Goal: Task Accomplishment & Management: Complete application form

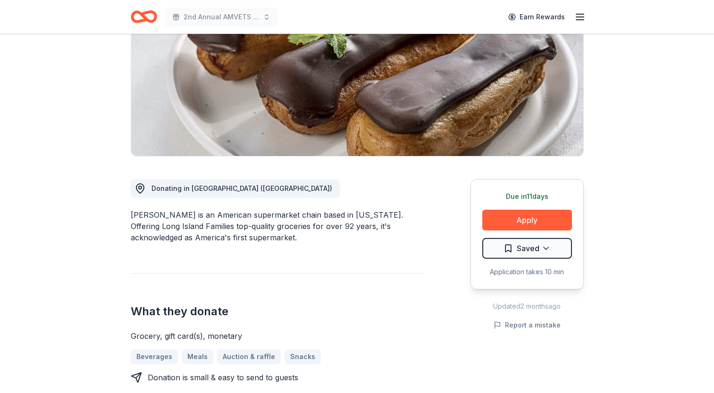
scroll to position [94, 0]
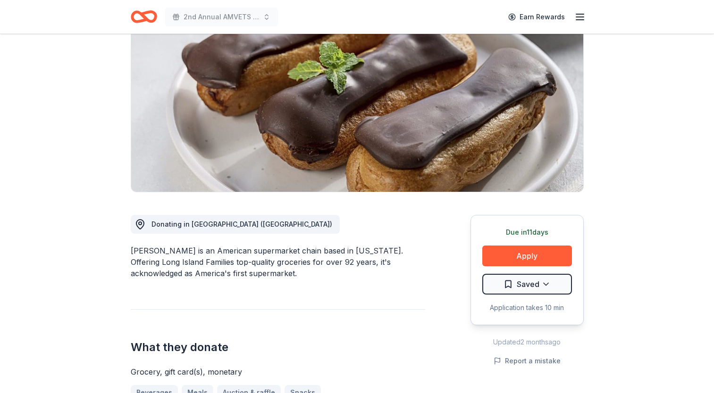
click at [142, 16] on icon "Home" at bounding box center [148, 16] width 15 height 9
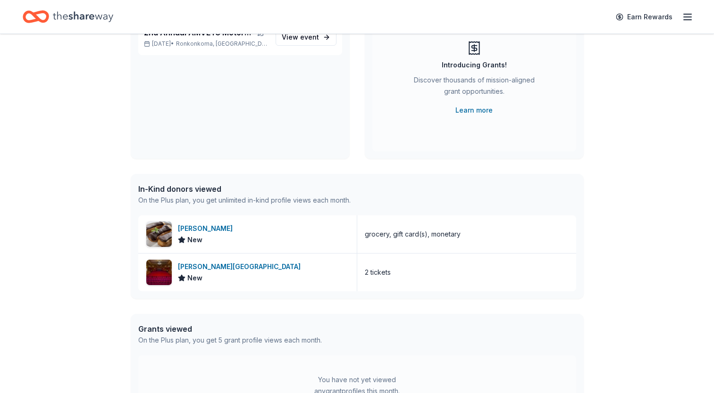
scroll to position [189, 0]
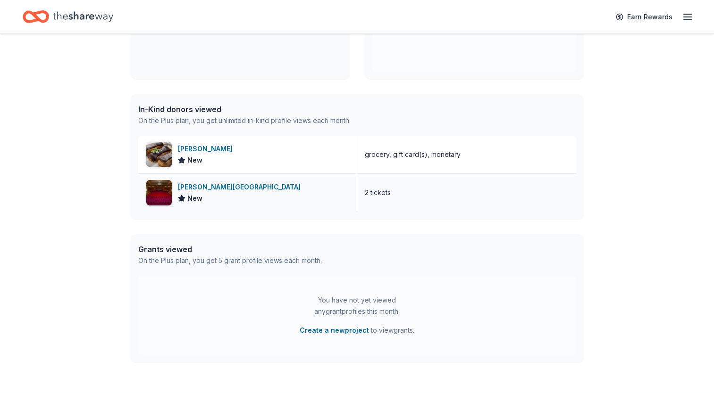
click at [207, 185] on div "[PERSON_NAME][GEOGRAPHIC_DATA]" at bounding box center [241, 187] width 126 height 11
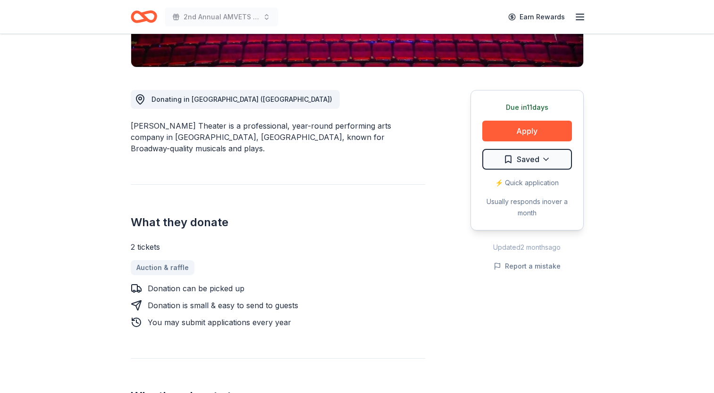
scroll to position [283, 0]
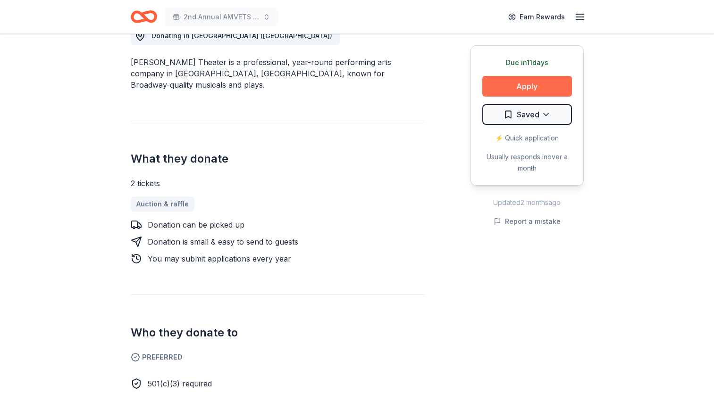
click at [517, 86] on button "Apply" at bounding box center [527, 86] width 90 height 21
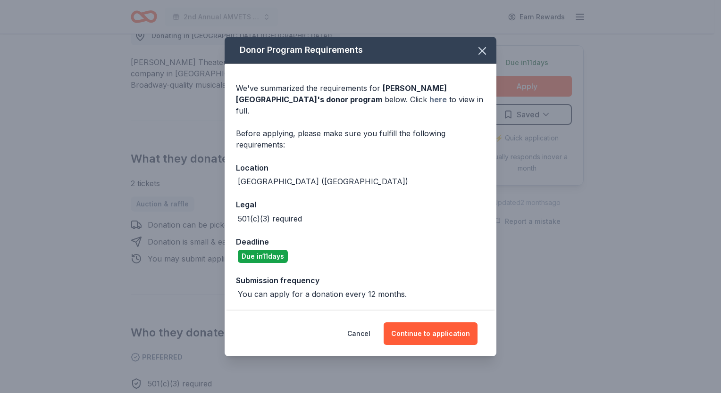
click at [429, 102] on link "here" at bounding box center [437, 99] width 17 height 11
click at [484, 56] on icon "button" at bounding box center [482, 50] width 13 height 13
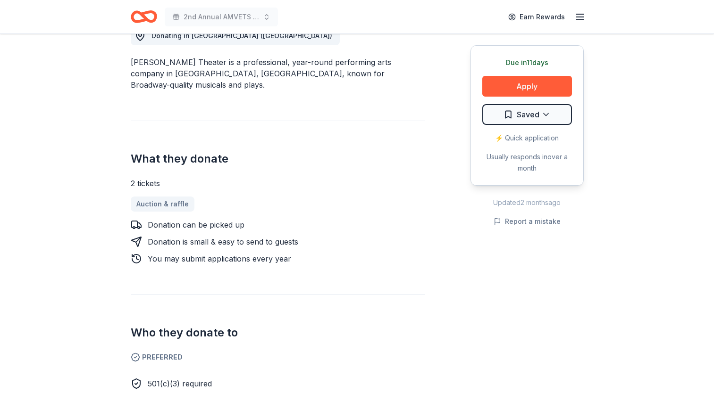
scroll to position [0, 0]
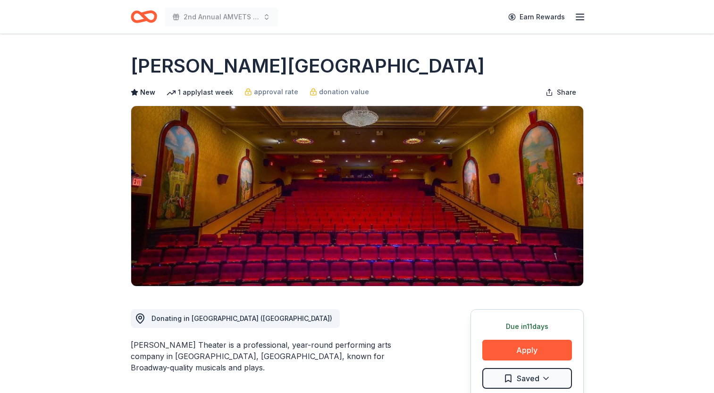
click at [135, 10] on icon "Home" at bounding box center [144, 17] width 26 height 22
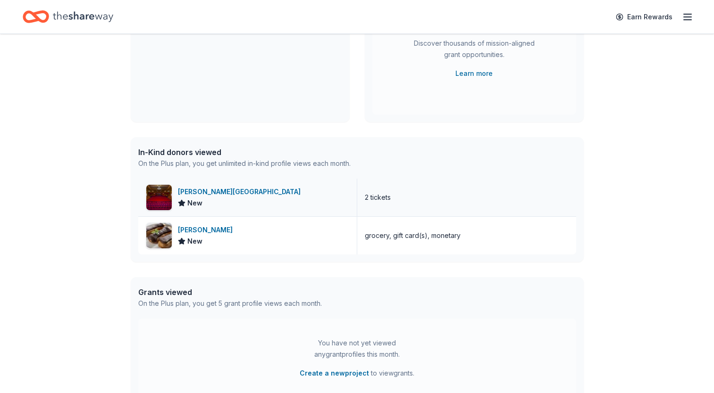
scroll to position [189, 0]
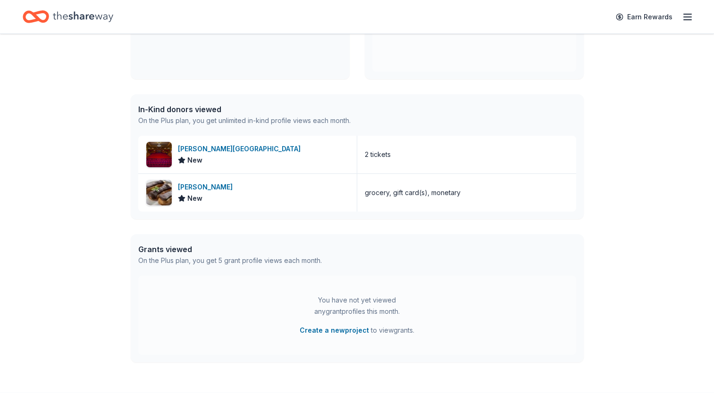
click at [194, 106] on div "In-Kind donors viewed" at bounding box center [244, 109] width 212 height 11
click at [193, 115] on div "On the Plus plan, you get unlimited in-kind profile views each month." at bounding box center [244, 120] width 212 height 11
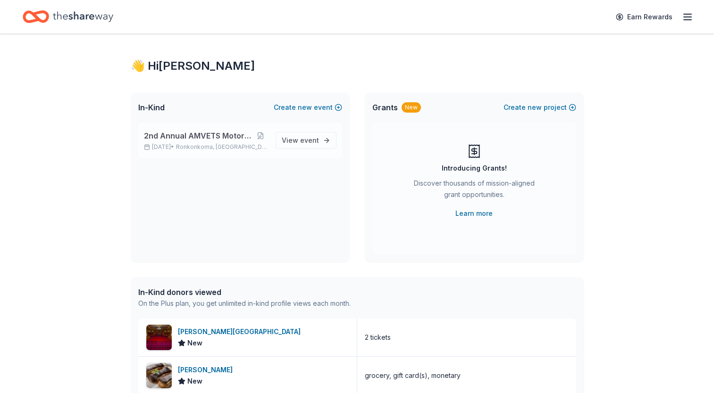
scroll to position [0, 0]
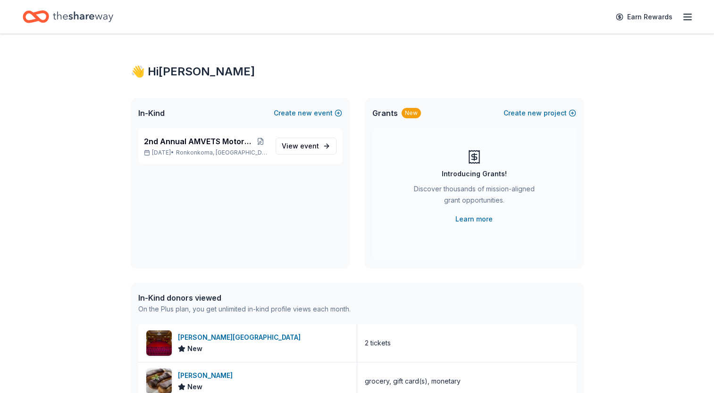
click at [353, 44] on div "👋 Hi [PERSON_NAME] In-Kind Create new event 2nd Annual AMVETS Motorcycle Show […" at bounding box center [357, 308] width 483 height 548
click at [192, 142] on span "2nd Annual AMVETS Motorcycle Show" at bounding box center [198, 141] width 109 height 11
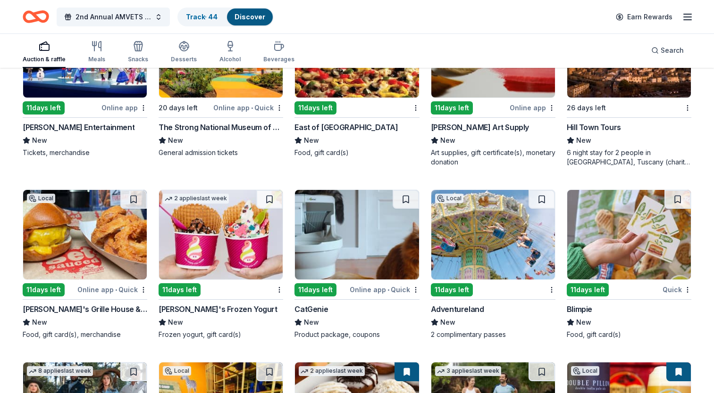
scroll to position [2188, 0]
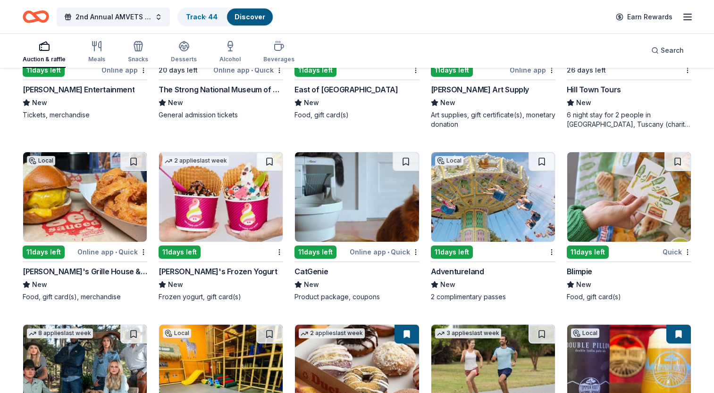
click at [475, 196] on img at bounding box center [493, 197] width 124 height 90
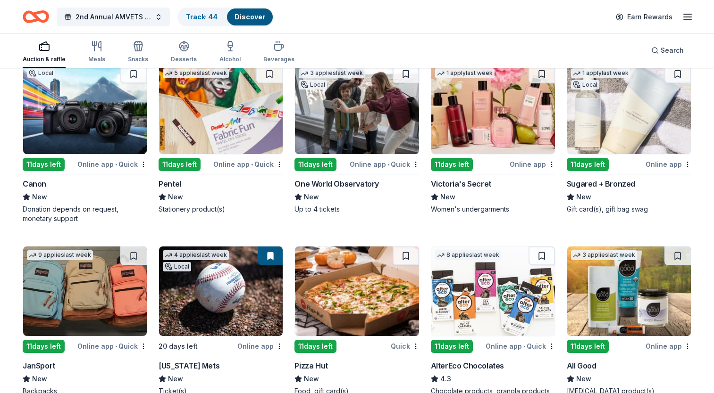
scroll to position [5495, 0]
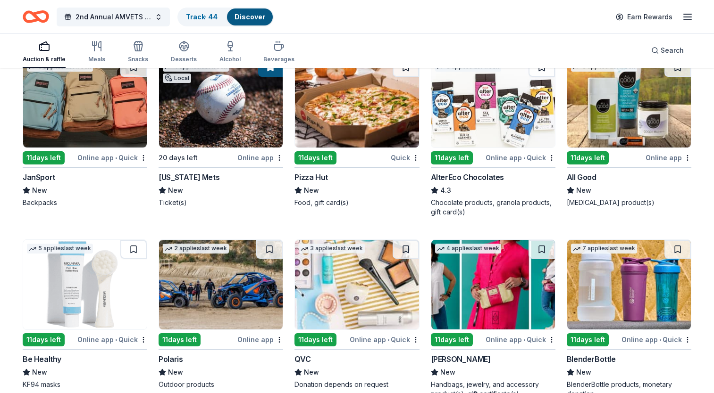
click at [206, 119] on img at bounding box center [221, 103] width 124 height 90
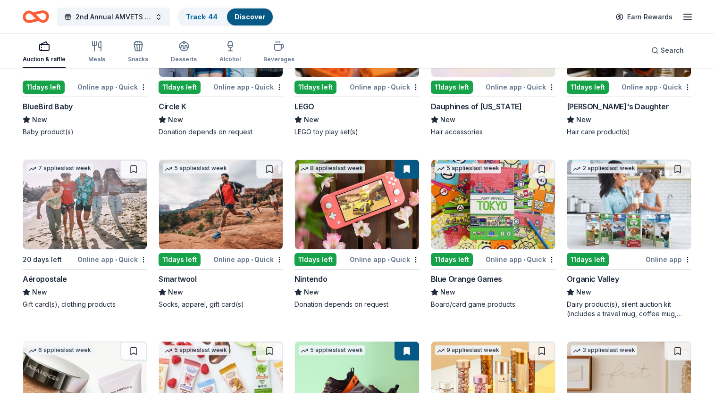
scroll to position [6184, 0]
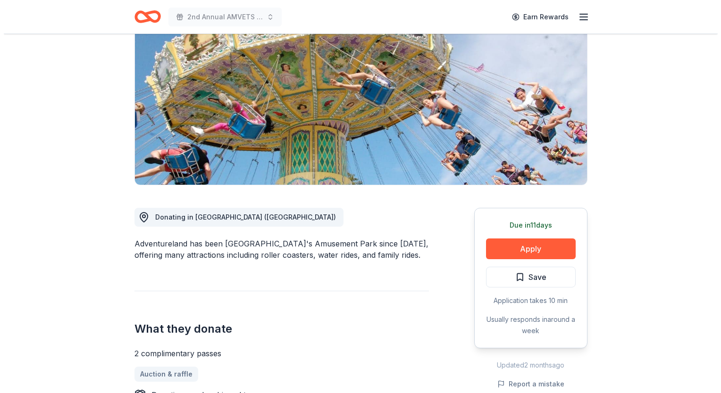
scroll to position [189, 0]
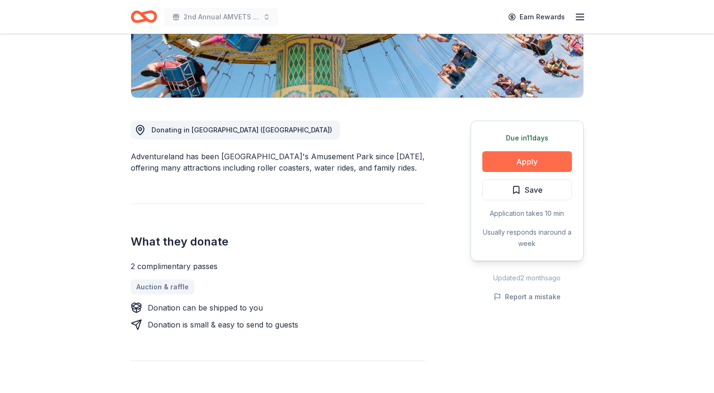
click at [530, 154] on button "Apply" at bounding box center [527, 161] width 90 height 21
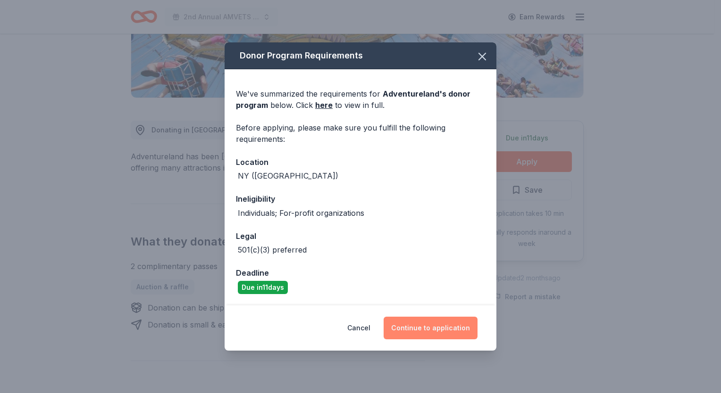
click at [441, 326] on button "Continue to application" at bounding box center [431, 328] width 94 height 23
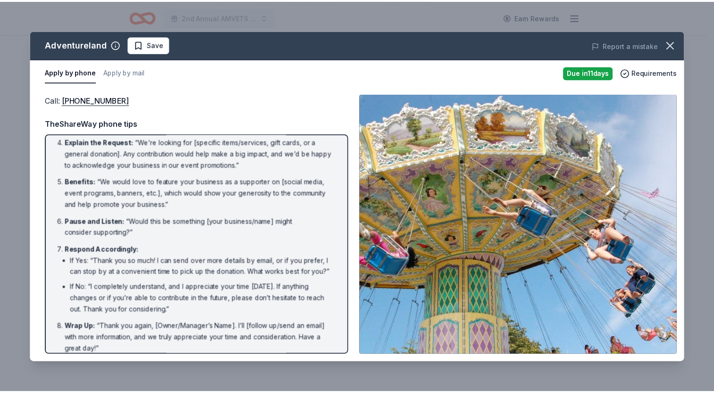
scroll to position [144, 0]
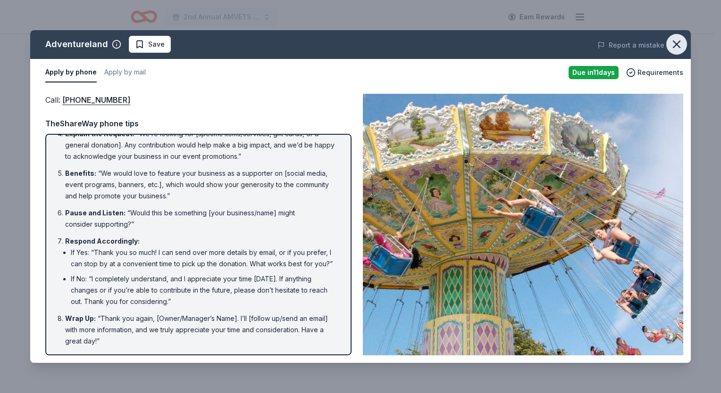
click at [678, 47] on icon "button" at bounding box center [676, 44] width 7 height 7
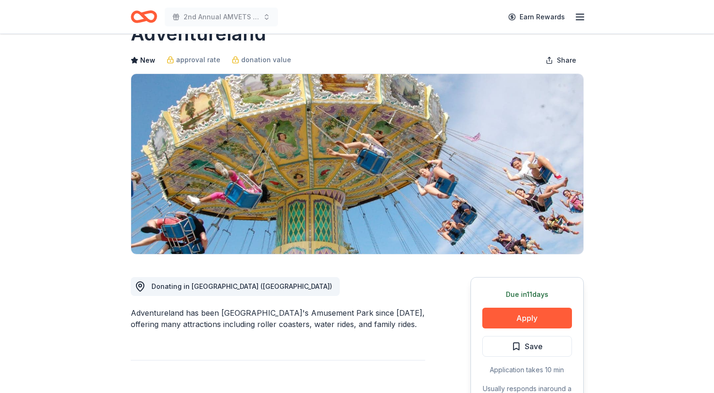
scroll to position [0, 0]
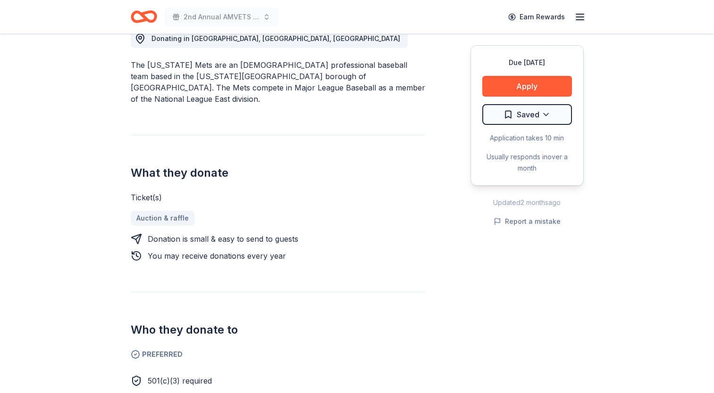
scroll to position [283, 0]
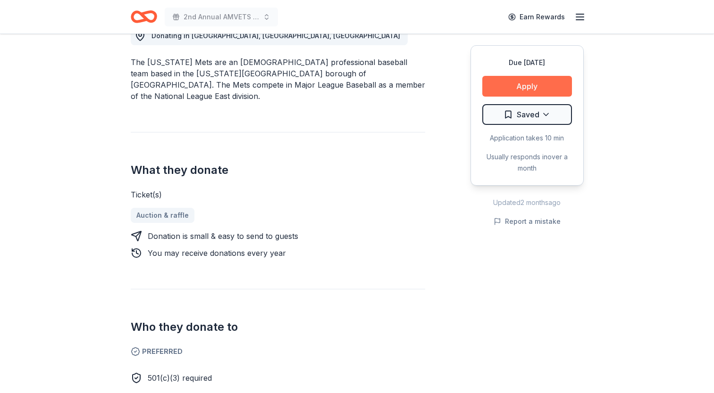
click at [526, 78] on button "Apply" at bounding box center [527, 86] width 90 height 21
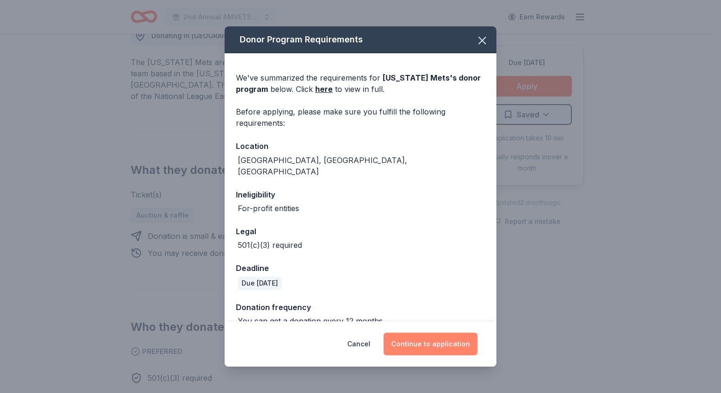
click at [401, 340] on button "Continue to application" at bounding box center [431, 344] width 94 height 23
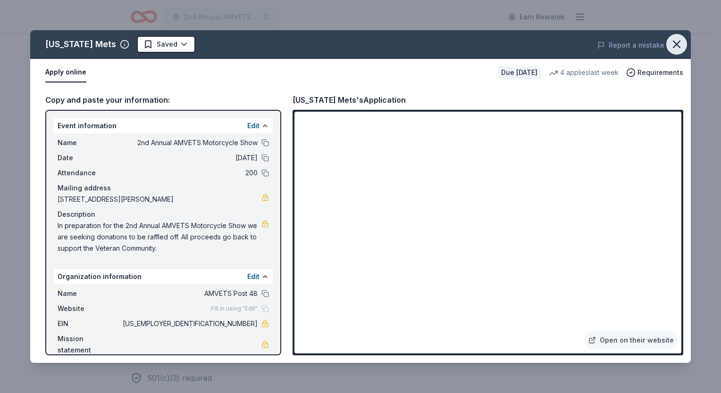
click at [676, 43] on icon "button" at bounding box center [676, 44] width 7 height 7
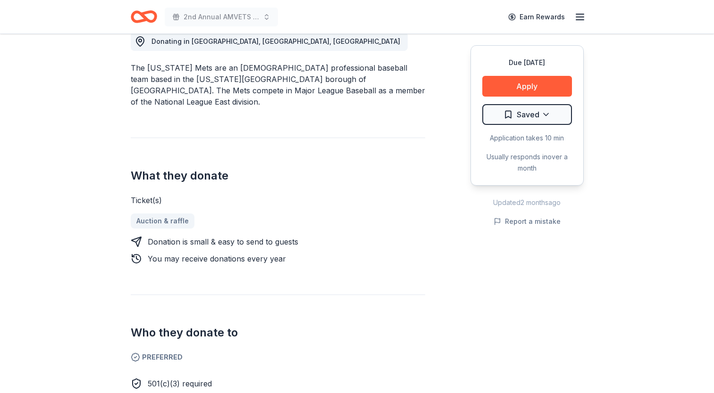
scroll to position [189, 0]
